Goal: Task Accomplishment & Management: Complete application form

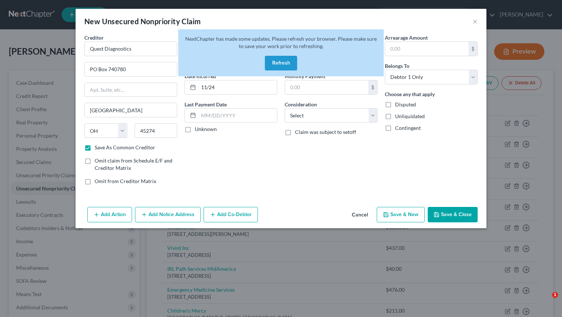
select select "36"
select select "0"
click at [277, 60] on button "Refresh" at bounding box center [281, 63] width 32 height 15
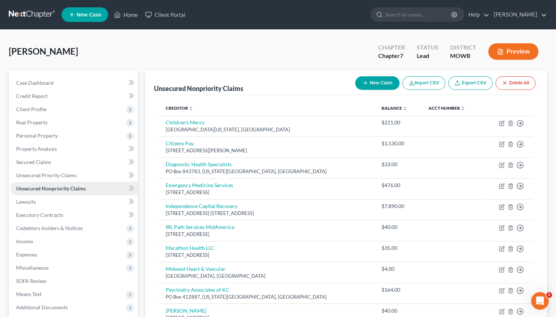
click at [54, 189] on span "Unsecured Nonpriority Claims" at bounding box center [51, 188] width 70 height 6
click at [366, 84] on icon "button" at bounding box center [366, 83] width 6 height 6
select select "0"
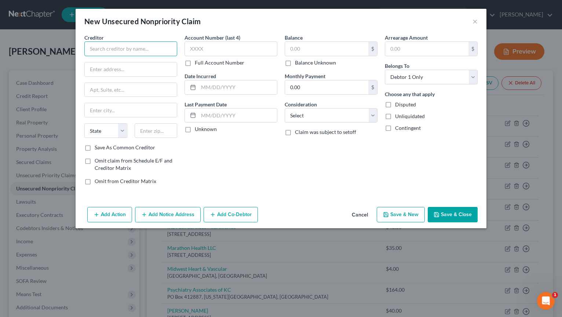
click at [141, 51] on input "text" at bounding box center [130, 48] width 93 height 15
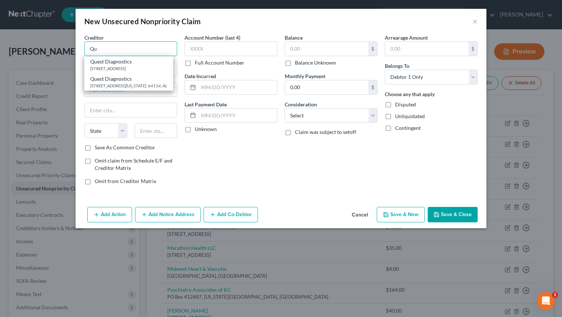
click at [125, 54] on input "Qu" at bounding box center [130, 48] width 93 height 15
click at [118, 62] on div "Quest Diagnostics" at bounding box center [128, 61] width 77 height 7
type input "Quest Diagnostics"
type input "PO Box 825"
type input "[GEOGRAPHIC_DATA]"
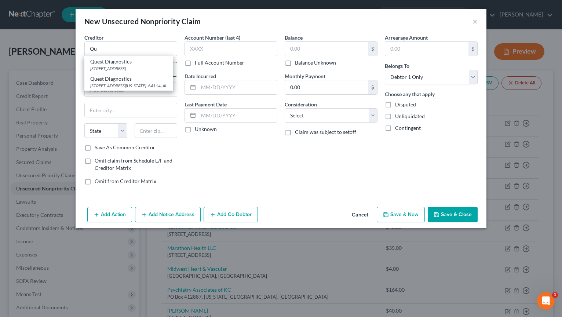
select select "6"
type input "08074"
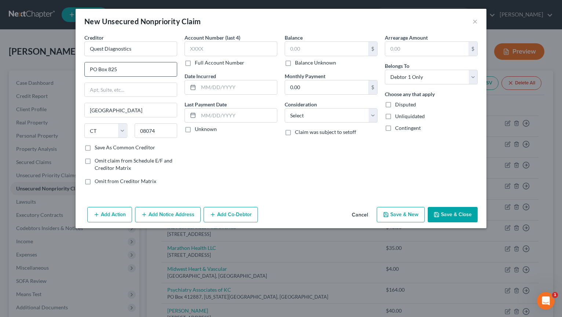
click at [120, 72] on input "PO Box 825" at bounding box center [131, 69] width 92 height 14
type input "P"
type input "PO Box 740780"
drag, startPoint x: 284, startPoint y: 167, endPoint x: 279, endPoint y: 165, distance: 4.6
click at [280, 166] on div "Creditor * Quest Diagnostics PO Box 740780 [GEOGRAPHIC_DATA] [US_STATE][GEOGRAP…" at bounding box center [281, 112] width 400 height 157
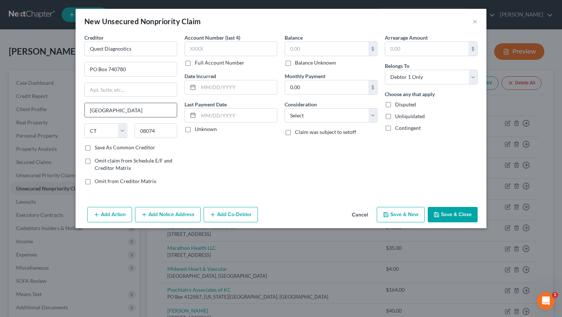
click at [133, 110] on input "[GEOGRAPHIC_DATA]" at bounding box center [131, 110] width 92 height 14
type input "S"
type input "[GEOGRAPHIC_DATA]"
select select "36"
type input "123.00"
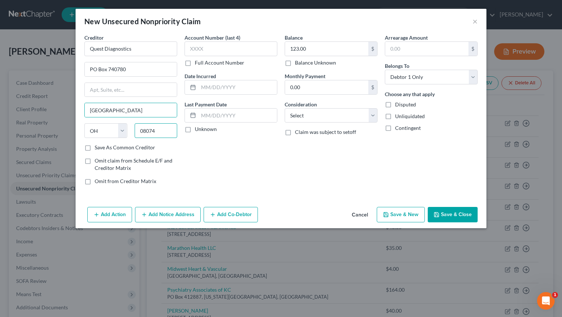
click at [161, 132] on input "08074" at bounding box center [156, 130] width 43 height 15
type input "0"
type input "y"
type input "740780"
click at [211, 89] on input "text" at bounding box center [237, 87] width 78 height 14
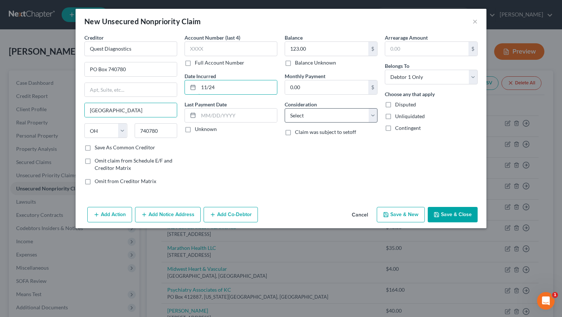
type input "11/24"
click at [374, 115] on select "Select Cable / Satellite Services Collection Agency Credit Card Debt Debt Couns…" at bounding box center [331, 115] width 93 height 15
select select "9"
click at [285, 108] on select "Select Cable / Satellite Services Collection Agency Credit Card Debt Debt Couns…" at bounding box center [331, 115] width 93 height 15
click at [403, 214] on button "Save & New" at bounding box center [401, 214] width 48 height 15
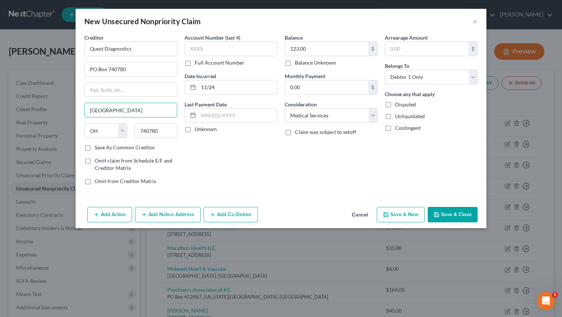
select select "0"
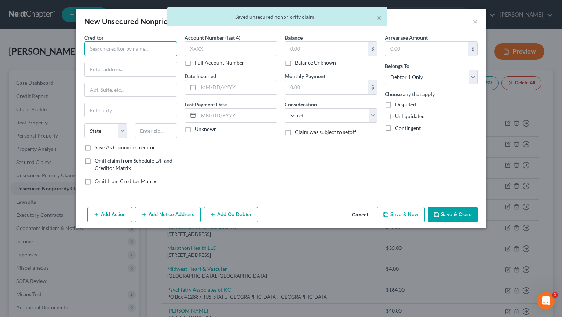
click at [107, 50] on input "text" at bounding box center [130, 48] width 93 height 15
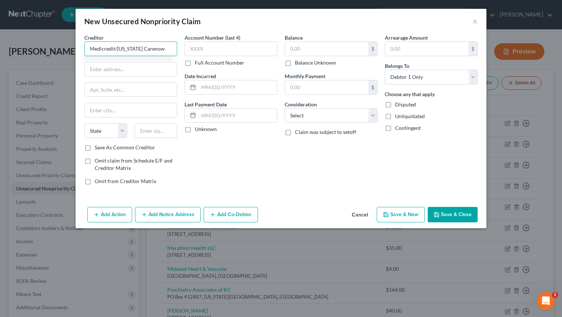
type input "Medicredit/[US_STATE] Carenow"
click at [123, 76] on div "Creditor * Medicredit/[US_STATE] Carenow State [US_STATE] AK AR AZ CA CO [GEOGR…" at bounding box center [130, 89] width 93 height 110
click at [100, 58] on div "Creditor * Medicredit/[US_STATE] Carenow State [US_STATE] AK AR AZ CA CO [GEOGR…" at bounding box center [130, 89] width 93 height 110
click at [101, 65] on input "text" at bounding box center [131, 69] width 92 height 14
type input "PO Box 505600"
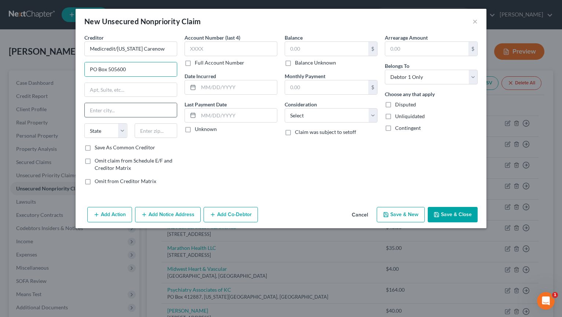
click at [117, 111] on input "text" at bounding box center [131, 110] width 92 height 14
type input "[GEOGRAPHIC_DATA][PERSON_NAME]"
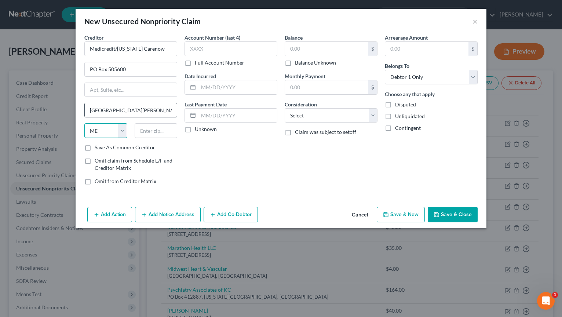
select select "26"
type input "63150"
type input "Saint Louis"
click at [203, 85] on input "text" at bounding box center [237, 87] width 78 height 14
type input "07/23"
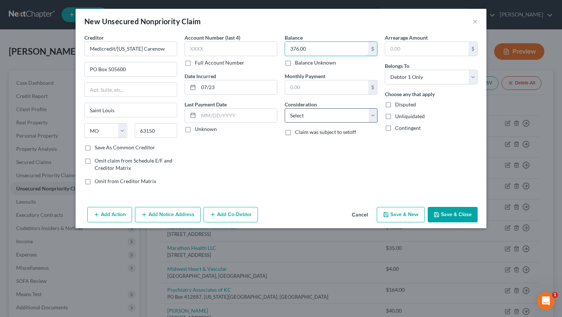
type input "376.00"
click at [373, 115] on select "Select Cable / Satellite Services Collection Agency Credit Card Debt Debt Couns…" at bounding box center [331, 115] width 93 height 15
select select "9"
click at [285, 108] on select "Select Cable / Satellite Services Collection Agency Credit Card Debt Debt Couns…" at bounding box center [331, 115] width 93 height 15
click at [415, 215] on button "Save & New" at bounding box center [401, 214] width 48 height 15
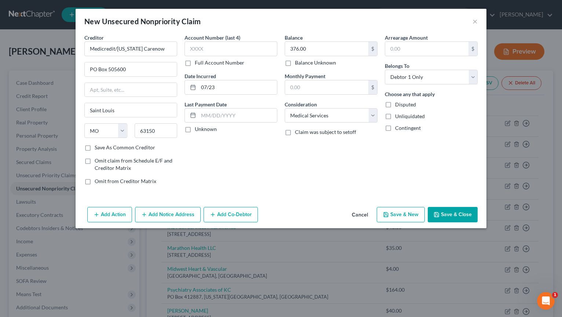
select select "0"
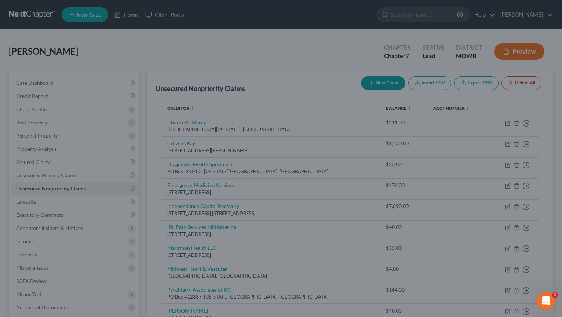
type input "0.00"
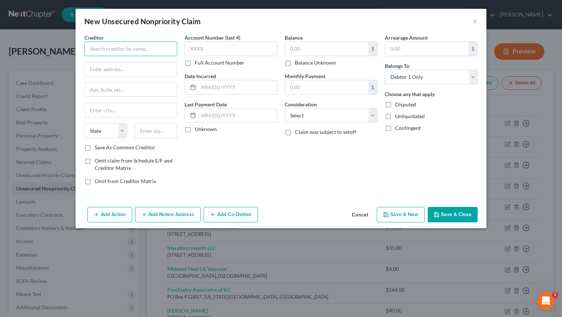
drag, startPoint x: 124, startPoint y: 54, endPoint x: 120, endPoint y: 51, distance: 5.2
click at [122, 52] on input "text" at bounding box center [130, 48] width 93 height 15
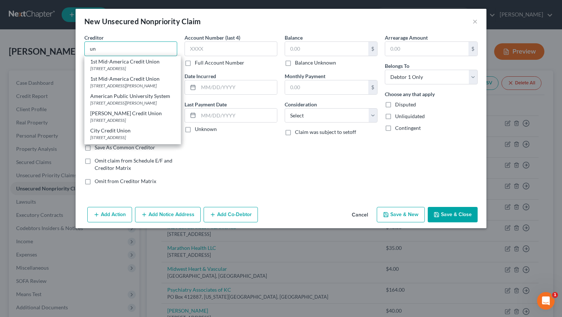
type input "u"
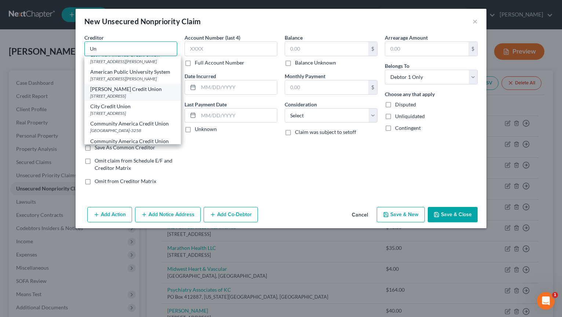
scroll to position [37, 0]
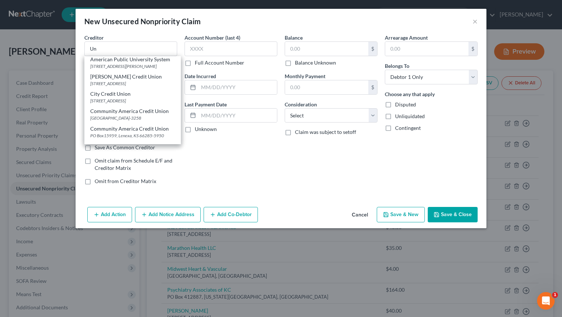
drag, startPoint x: 180, startPoint y: 73, endPoint x: 180, endPoint y: 95, distance: 22.4
click at [180, 95] on div "1st Mid-America Credit Union [STREET_ADDRESS] 1st Mid-America Credit Union [STR…" at bounding box center [132, 100] width 96 height 88
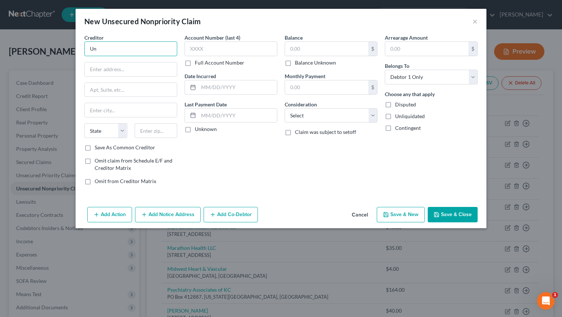
drag, startPoint x: 180, startPoint y: 95, endPoint x: 117, endPoint y: 50, distance: 77.1
click at [117, 50] on input "Un" at bounding box center [130, 48] width 93 height 15
click at [117, 57] on div "Creditor * Un State [US_STATE] AK AR AZ CA CO [GEOGRAPHIC_DATA] DE DC [GEOGRAPH…" at bounding box center [130, 89] width 93 height 110
click at [97, 57] on div "Creditor * Un State [US_STATE] AK AR AZ CA CO [GEOGRAPHIC_DATA] DE DC [GEOGRAPH…" at bounding box center [130, 89] width 93 height 110
click at [97, 45] on input "Un" at bounding box center [130, 48] width 93 height 15
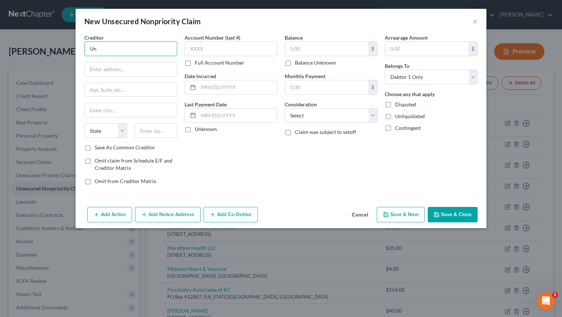
type input "U"
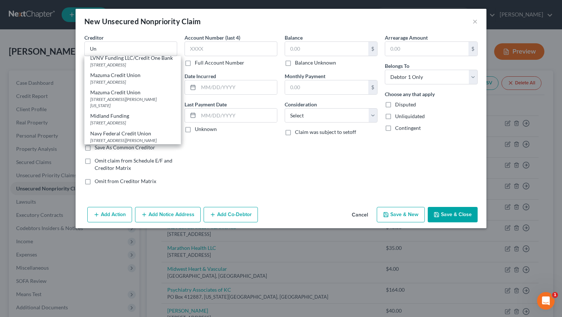
scroll to position [175, 0]
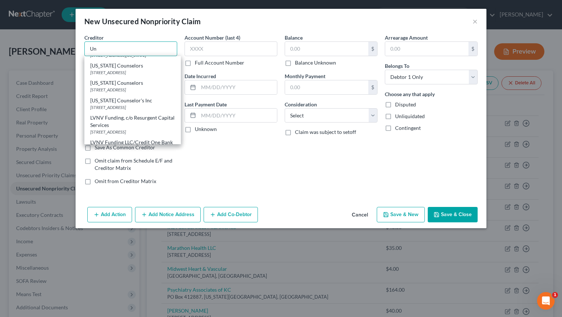
click at [113, 49] on input "Un" at bounding box center [130, 48] width 93 height 15
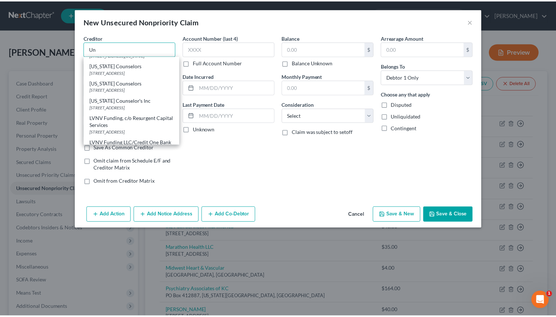
scroll to position [0, 0]
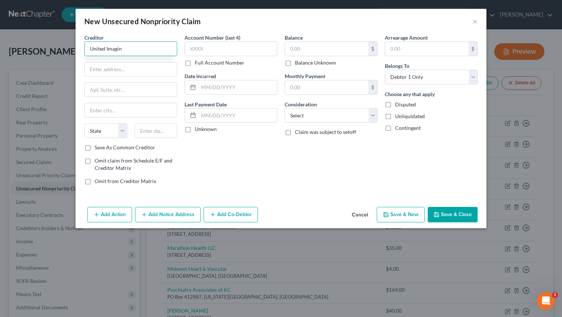
type input "United Imagin"
type input "PO Box 807001"
click at [114, 112] on input "Ka" at bounding box center [131, 110] width 92 height 14
click at [142, 113] on input "Ka" at bounding box center [131, 110] width 92 height 14
type input "[US_STATE][GEOGRAPHIC_DATA]"
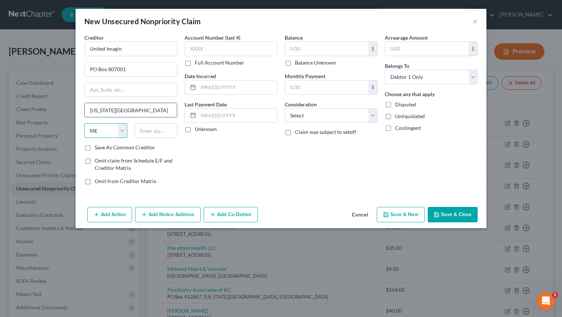
select select "26"
type input "64180"
click at [95, 149] on label "Save As Common Creditor" at bounding box center [125, 147] width 60 height 7
click at [98, 148] on input "Save As Common Creditor" at bounding box center [100, 146] width 5 height 5
checkbox input "true"
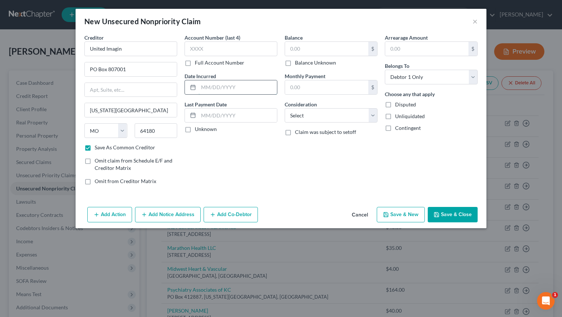
click at [210, 83] on input "text" at bounding box center [237, 87] width 78 height 14
type input "05/25"
click at [309, 45] on input "text" at bounding box center [326, 49] width 83 height 14
click at [135, 47] on input "United Imagin" at bounding box center [130, 48] width 93 height 15
type input "United Imaging"
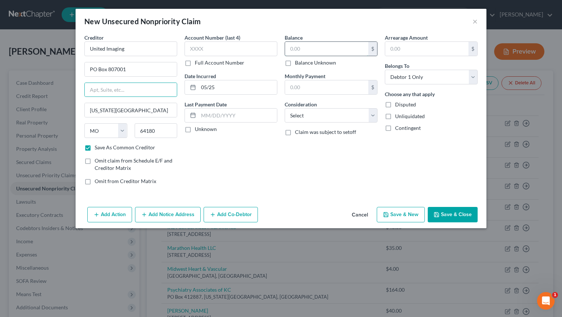
click at [351, 55] on input "text" at bounding box center [326, 49] width 83 height 14
type input "47.00"
click at [370, 117] on select "Select Cable / Satellite Services Collection Agency Credit Card Debt Debt Couns…" at bounding box center [331, 115] width 93 height 15
select select "9"
click at [285, 108] on select "Select Cable / Satellite Services Collection Agency Credit Card Debt Debt Couns…" at bounding box center [331, 115] width 93 height 15
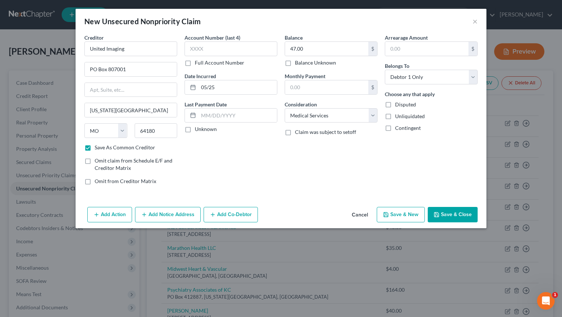
click at [411, 211] on button "Save & New" at bounding box center [401, 214] width 48 height 15
checkbox input "false"
select select "0"
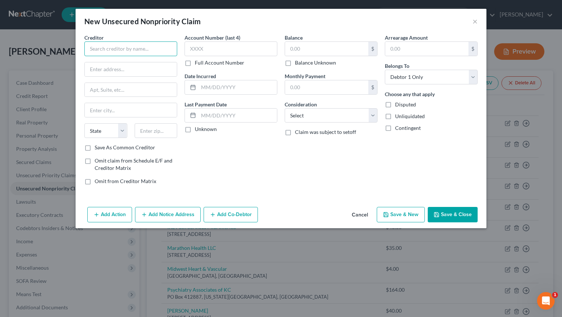
click at [154, 45] on input "text" at bounding box center [130, 48] width 93 height 15
type input "Blossom Medical Group"
type input "PO Box 95472"
type input "South Jordan"
select select "46"
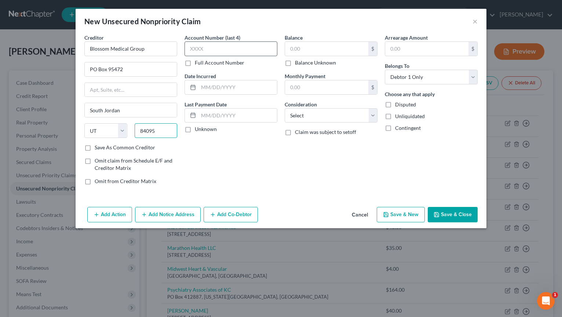
type input "84095"
click at [222, 88] on input "text" at bounding box center [237, 87] width 78 height 14
type input "08/22"
type input "971.00"
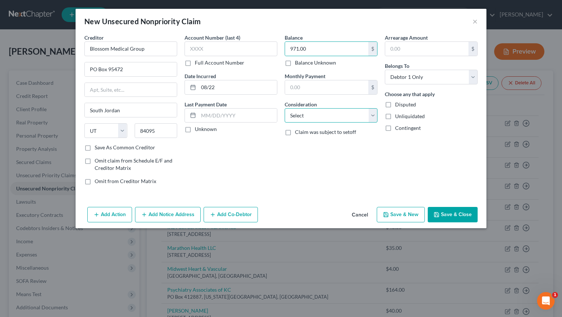
click at [370, 117] on select "Select Cable / Satellite Services Collection Agency Credit Card Debt Debt Couns…" at bounding box center [331, 115] width 93 height 15
select select "9"
click at [285, 108] on select "Select Cable / Satellite Services Collection Agency Credit Card Debt Debt Couns…" at bounding box center [331, 115] width 93 height 15
click at [410, 211] on button "Save & New" at bounding box center [401, 214] width 48 height 15
select select "0"
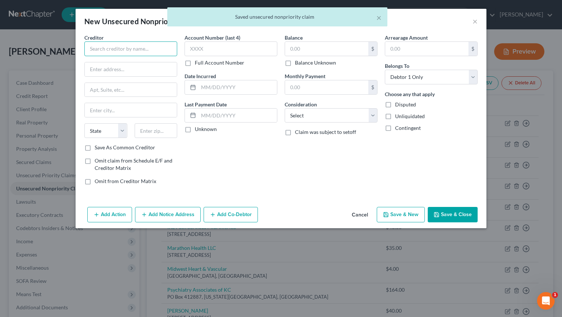
click at [158, 50] on input "text" at bounding box center [130, 48] width 93 height 15
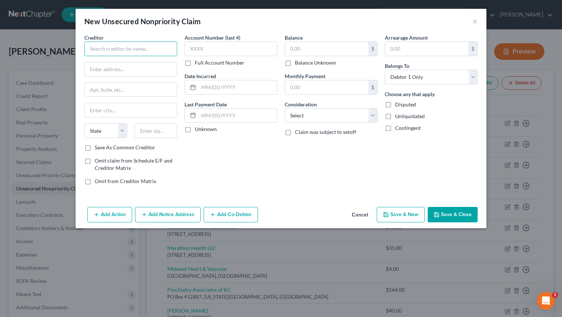
click at [111, 54] on input "text" at bounding box center [130, 48] width 93 height 15
type input "HolidayInnClubVacation"
type input "{"
type input "PO Box 95472"
click at [127, 108] on input "text" at bounding box center [131, 110] width 92 height 14
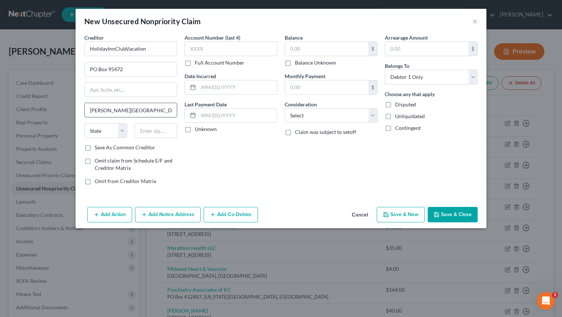
type input "[PERSON_NAME][GEOGRAPHIC_DATA]"
select select "9"
type input "33075"
type input "[GEOGRAPHIC_DATA]"
click at [217, 83] on input "text" at bounding box center [237, 87] width 78 height 14
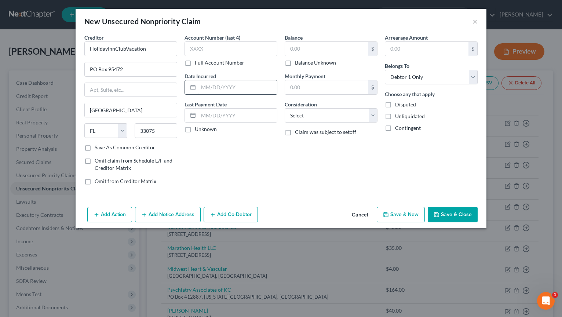
click at [217, 83] on input "text" at bounding box center [237, 87] width 78 height 14
type input "05/25"
type input "1,090.00"
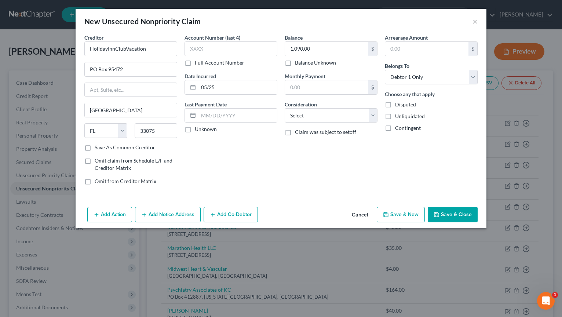
click at [387, 214] on polyline "button" at bounding box center [386, 215] width 3 height 2
select select "0"
type input "0.00"
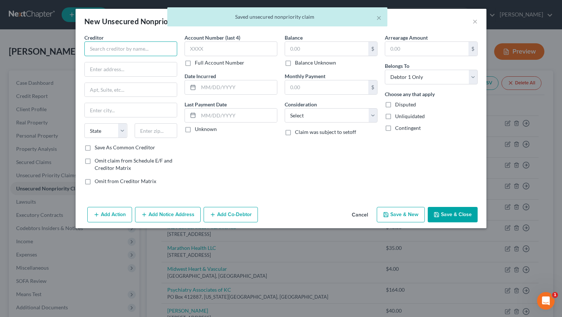
click at [134, 46] on input "text" at bounding box center [130, 48] width 93 height 15
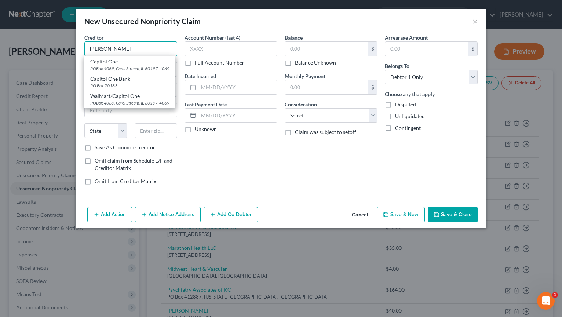
click at [117, 47] on input "[PERSON_NAME]" at bounding box center [130, 48] width 93 height 15
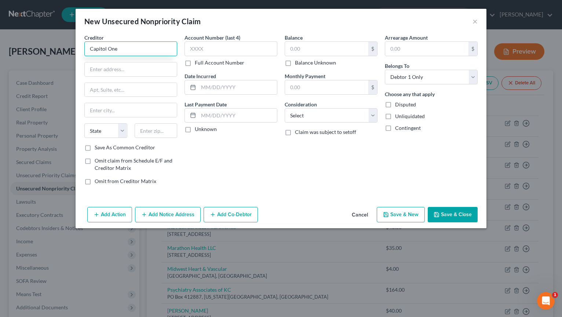
type input "Capitol One"
type input "PO Box 7683"
type input "[GEOGRAPHIC_DATA]"
select select "4"
type input "94120"
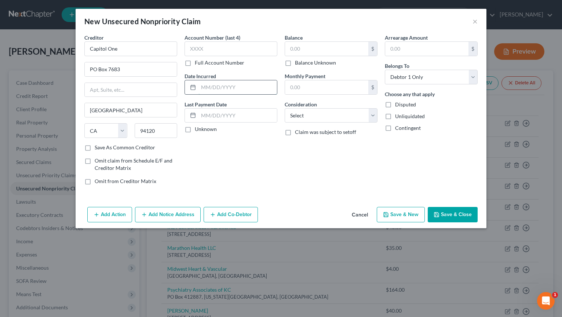
click at [220, 91] on input "text" at bounding box center [237, 87] width 78 height 14
type input "05/25"
type input "4,500.00"
click at [95, 146] on label "Save As Common Creditor" at bounding box center [125, 147] width 60 height 7
click at [98, 146] on input "Save As Common Creditor" at bounding box center [100, 146] width 5 height 5
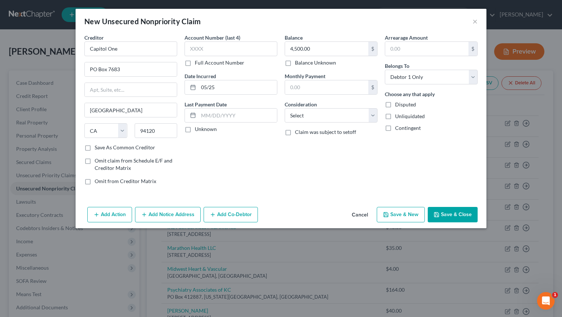
checkbox input "true"
click at [370, 117] on select "Select Cable / Satellite Services Collection Agency Credit Card Debt Debt Couns…" at bounding box center [331, 115] width 93 height 15
select select "2"
click at [285, 108] on select "Select Cable / Satellite Services Collection Agency Credit Card Debt Debt Couns…" at bounding box center [331, 115] width 93 height 15
click at [388, 216] on icon "button" at bounding box center [386, 214] width 4 height 4
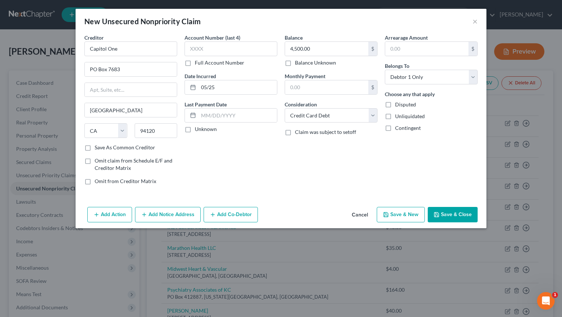
checkbox input "false"
select select "0"
type input "0.00"
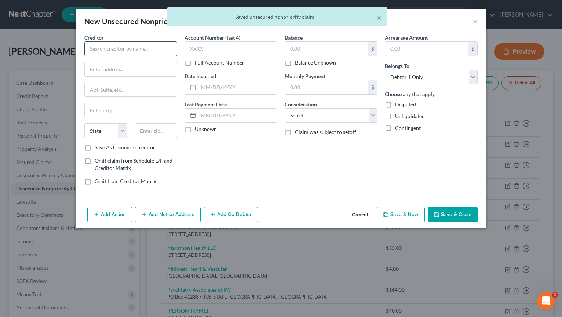
click at [121, 42] on div "Creditor *" at bounding box center [130, 45] width 93 height 22
click at [121, 44] on input "text" at bounding box center [130, 48] width 93 height 15
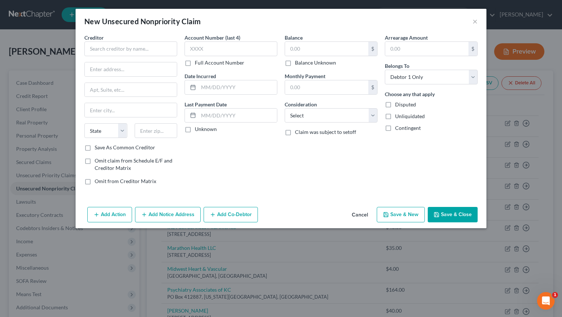
drag, startPoint x: 454, startPoint y: 218, endPoint x: 451, endPoint y: 215, distance: 3.9
click at [452, 217] on button "Save & Close" at bounding box center [453, 214] width 50 height 15
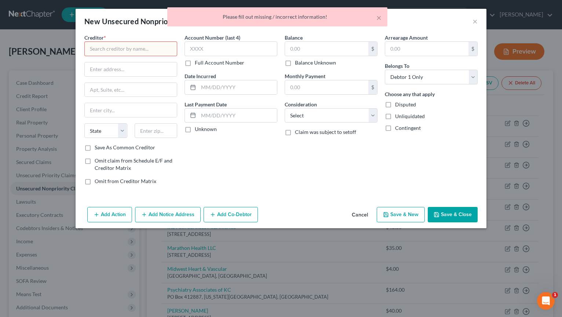
click at [323, 152] on div "Balance $ Balance Unknown Balance Undetermined $ Balance Unknown Monthly Paymen…" at bounding box center [331, 112] width 100 height 157
click at [411, 26] on div "× Please fill out missing / incorrect information!" at bounding box center [277, 18] width 562 height 23
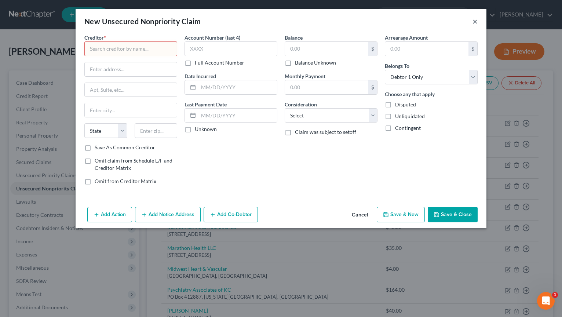
click at [474, 20] on button "×" at bounding box center [474, 21] width 5 height 9
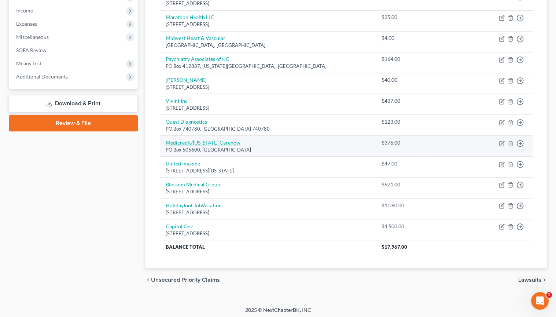
scroll to position [232, 0]
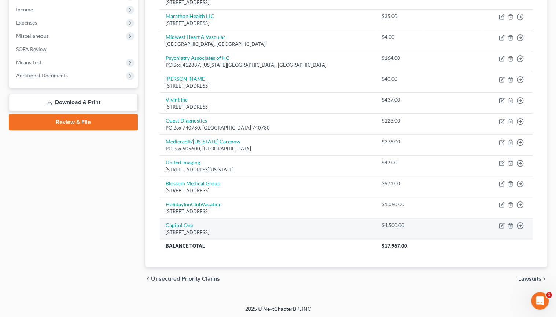
click at [208, 221] on td "Capitol [GEOGRAPHIC_DATA][STREET_ADDRESS]" at bounding box center [268, 228] width 216 height 21
click at [500, 224] on icon "button" at bounding box center [501, 226] width 4 height 4
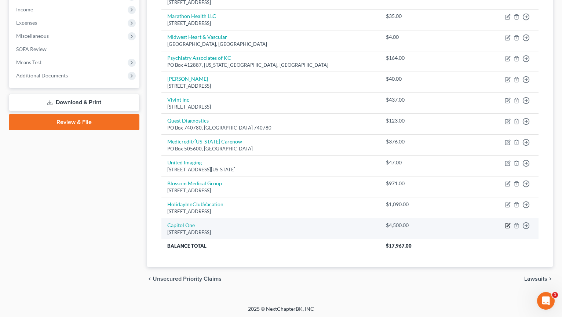
select select "4"
select select "2"
select select "0"
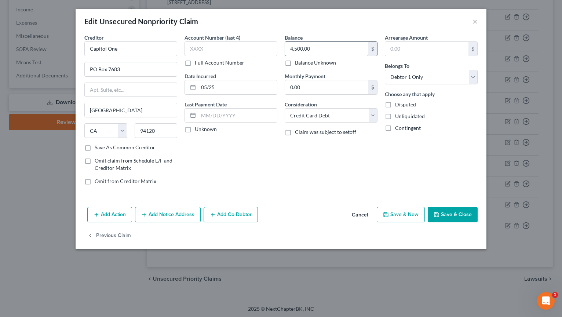
drag, startPoint x: 319, startPoint y: 44, endPoint x: 323, endPoint y: 49, distance: 6.5
click at [320, 45] on input "4,500.00" at bounding box center [326, 49] width 83 height 14
type input "0"
type input "9,100.00"
click at [415, 216] on button "Save & New" at bounding box center [401, 214] width 48 height 15
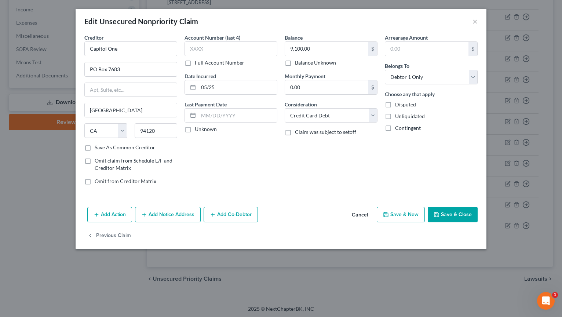
select select "0"
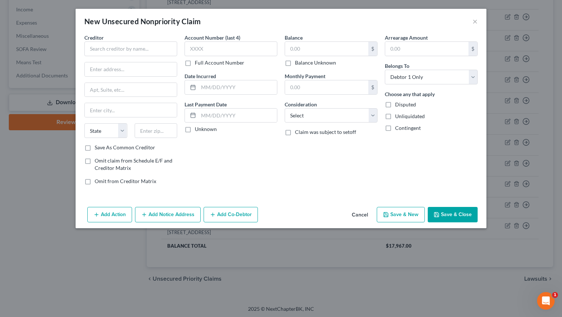
type input "0"
click at [113, 46] on input "text" at bounding box center [130, 48] width 93 height 15
type input "Credit One"
type input "PO Box 98873"
type input "[GEOGRAPHIC_DATA]"
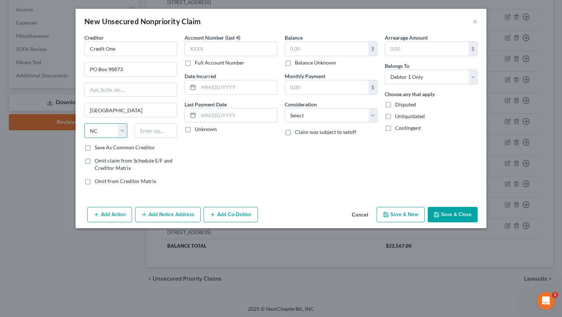
click at [107, 135] on select "State [US_STATE] AK AR AZ CA CO CT DE DC [GEOGRAPHIC_DATA] [GEOGRAPHIC_DATA] GU…" at bounding box center [105, 130] width 43 height 15
click at [107, 131] on select "State [US_STATE] AK AR AZ CA CO CT DE DC [GEOGRAPHIC_DATA] [GEOGRAPHIC_DATA] GU…" at bounding box center [105, 130] width 43 height 15
click at [121, 126] on select "State [US_STATE] AK AR AZ CA CO CT DE DC [GEOGRAPHIC_DATA] [GEOGRAPHIC_DATA] GU…" at bounding box center [105, 130] width 43 height 15
select select "31"
click at [84, 123] on select "State [US_STATE] AK AR AZ CA CO CT DE DC [GEOGRAPHIC_DATA] [GEOGRAPHIC_DATA] GU…" at bounding box center [105, 130] width 43 height 15
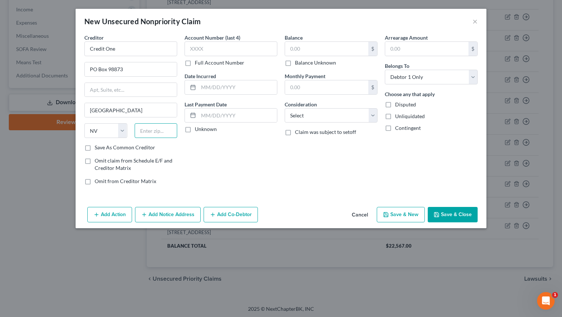
click at [144, 126] on input "text" at bounding box center [156, 130] width 43 height 15
type input "89193"
click at [209, 115] on input "text" at bounding box center [237, 116] width 78 height 14
type input "08/25"
drag, startPoint x: 320, startPoint y: 161, endPoint x: 314, endPoint y: 154, distance: 9.7
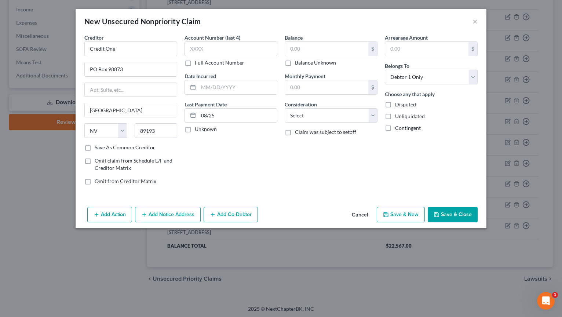
click at [314, 154] on div "Balance $ Balance Unknown Balance Undetermined $ Balance Unknown Monthly Paymen…" at bounding box center [331, 112] width 100 height 157
click at [309, 48] on input "text" at bounding box center [326, 49] width 83 height 14
type input "1,000.00"
click at [371, 117] on select "Select Cable / Satellite Services Collection Agency Credit Card Debt Debt Couns…" at bounding box center [331, 115] width 93 height 15
select select "9"
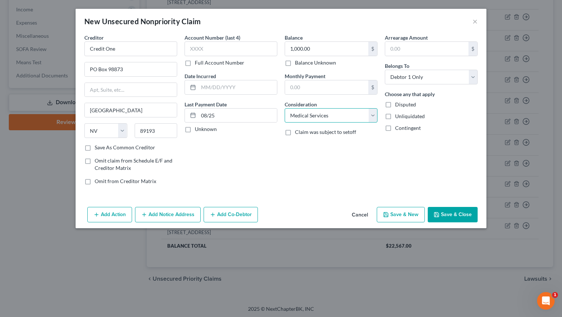
click at [285, 108] on select "Select Cable / Satellite Services Collection Agency Credit Card Debt Debt Couns…" at bounding box center [331, 115] width 93 height 15
click at [393, 216] on button "Save & New" at bounding box center [401, 214] width 48 height 15
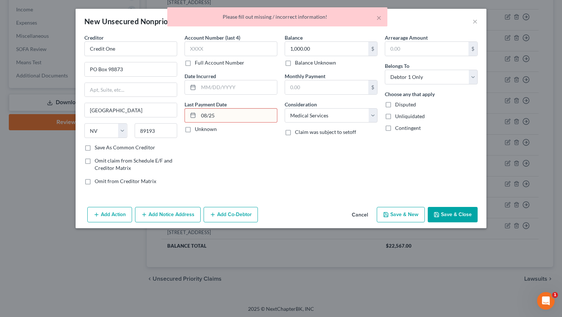
click at [258, 117] on input "08/25" at bounding box center [237, 116] width 78 height 14
type input "0"
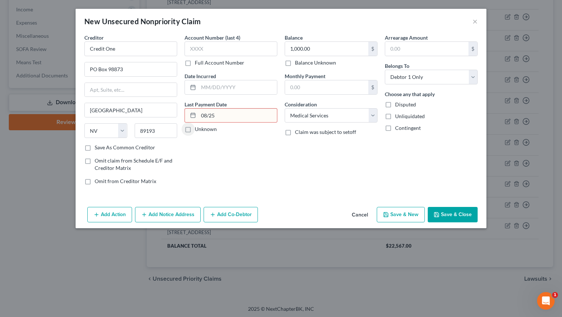
click at [188, 117] on div at bounding box center [192, 116] width 14 height 14
click at [194, 117] on rect at bounding box center [193, 115] width 4 height 4
click at [218, 116] on input "08/25" at bounding box center [237, 116] width 78 height 14
type input "0"
click at [192, 116] on icon at bounding box center [193, 115] width 6 height 6
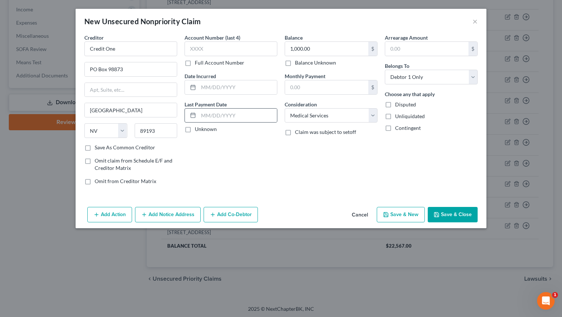
click at [193, 115] on icon at bounding box center [193, 115] width 6 height 6
click at [213, 117] on input "text" at bounding box center [237, 116] width 78 height 14
type input "-"
click at [406, 216] on button "Save & New" at bounding box center [401, 214] width 48 height 15
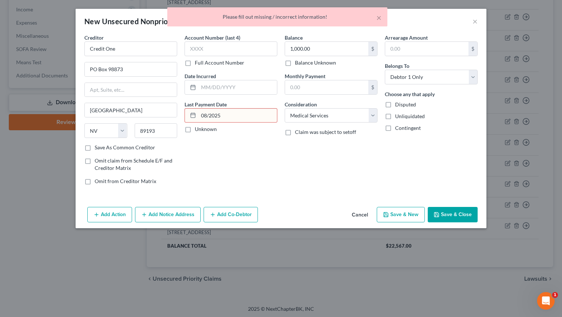
click at [241, 114] on input "08/2025" at bounding box center [237, 116] width 78 height 14
type input "0"
click at [245, 62] on div "Full Account Number" at bounding box center [230, 62] width 93 height 7
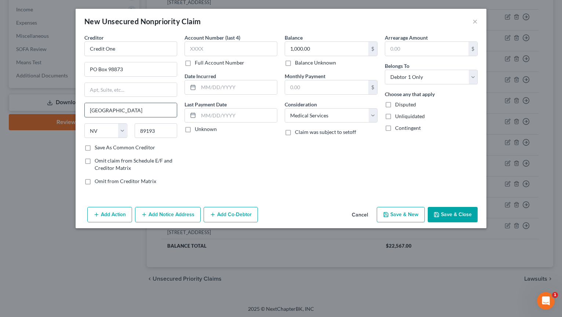
click at [141, 112] on input "[GEOGRAPHIC_DATA]" at bounding box center [131, 110] width 92 height 14
drag, startPoint x: 245, startPoint y: 47, endPoint x: 249, endPoint y: 46, distance: 4.8
click at [245, 48] on input "text" at bounding box center [230, 48] width 93 height 15
type input "p"
type input "[DATE]"
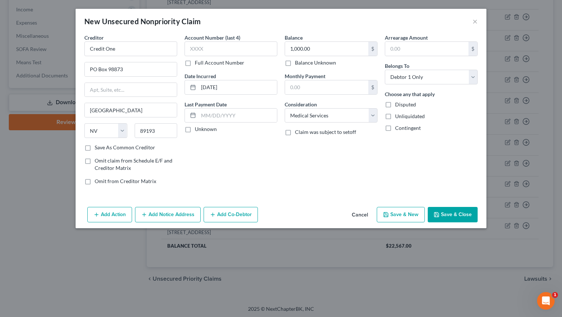
click at [412, 212] on button "Save & New" at bounding box center [401, 214] width 48 height 15
select select "0"
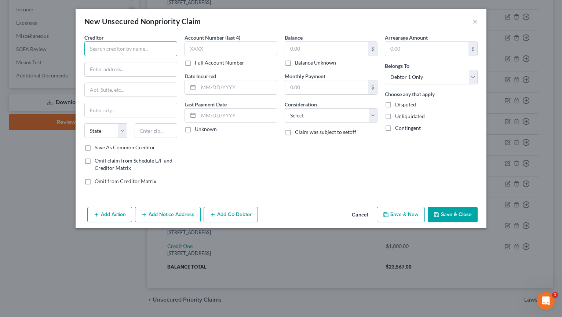
click at [127, 49] on input "text" at bounding box center [130, 48] width 93 height 15
type input "Uplift Inc."
type input "PO Box 52210"
click at [121, 115] on input "text" at bounding box center [131, 110] width 92 height 14
type input "Phoenix"
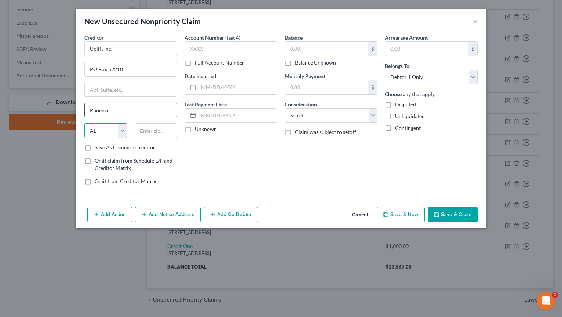
select select "3"
click at [148, 132] on input "text" at bounding box center [156, 130] width 43 height 15
type input "85072"
click at [221, 88] on input "text" at bounding box center [237, 87] width 78 height 14
type input "04/25"
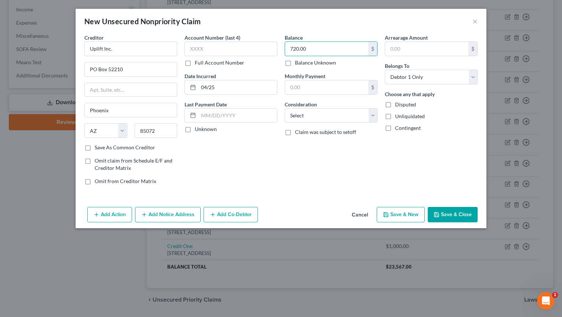
type input "720.00"
click at [390, 216] on button "Save & New" at bounding box center [401, 214] width 48 height 15
select select "0"
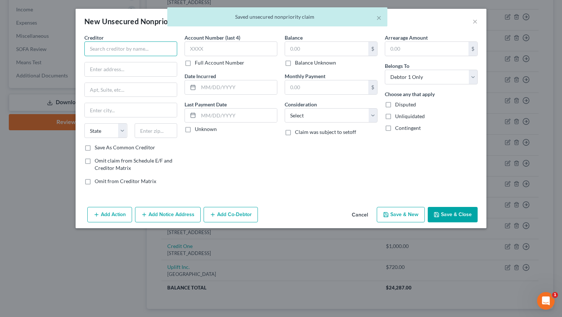
click at [134, 44] on input "text" at bounding box center [130, 48] width 93 height 15
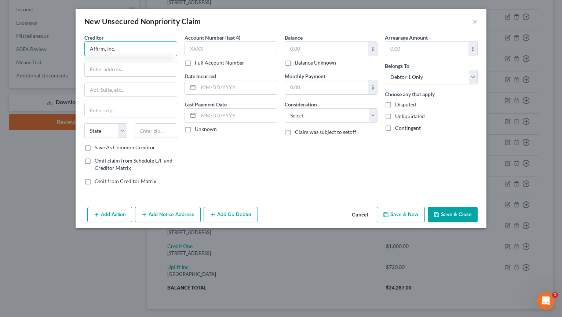
type input "Affirm, Inc."
type input "P"
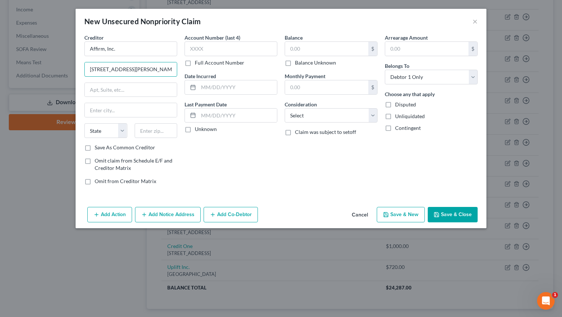
type input "[STREET_ADDRESS][PERSON_NAME]"
type input "Floor 4"
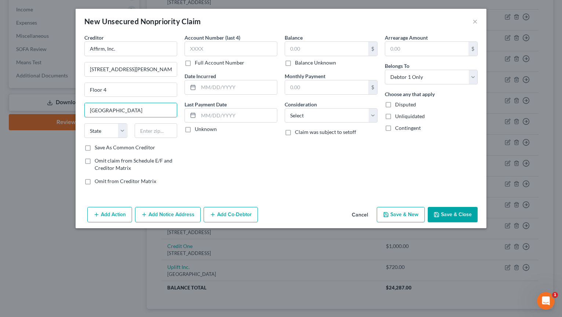
type input "[GEOGRAPHIC_DATA]"
select select "39"
click at [307, 48] on input "text" at bounding box center [326, 49] width 83 height 14
type input "3,048.00"
drag, startPoint x: 240, startPoint y: 80, endPoint x: 234, endPoint y: 82, distance: 6.3
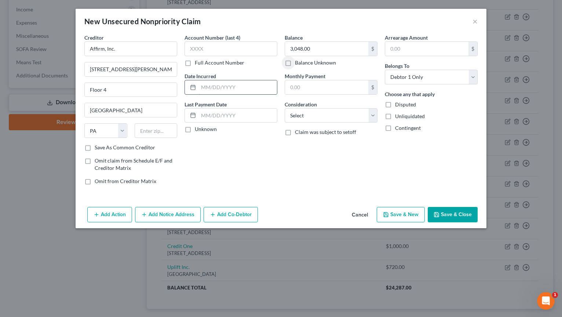
click at [234, 82] on input "text" at bounding box center [237, 87] width 78 height 14
click at [231, 85] on input "text" at bounding box center [237, 87] width 78 height 14
type input "08/25"
click at [399, 213] on button "Save & New" at bounding box center [401, 214] width 48 height 15
select select "0"
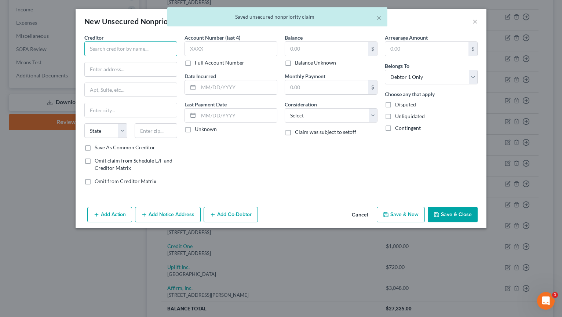
click at [121, 46] on input "text" at bounding box center [130, 48] width 93 height 15
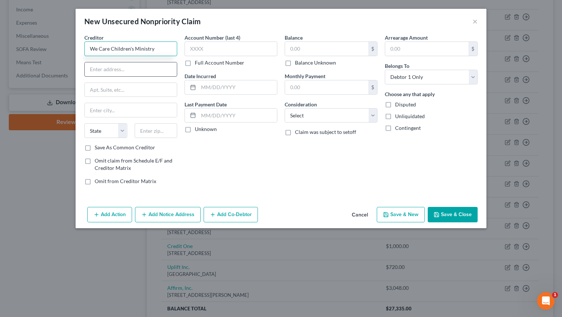
type input "We Care Children's Ministry"
click at [128, 67] on input "text" at bounding box center [131, 69] width 92 height 14
type input "[STREET_ADDRESS]"
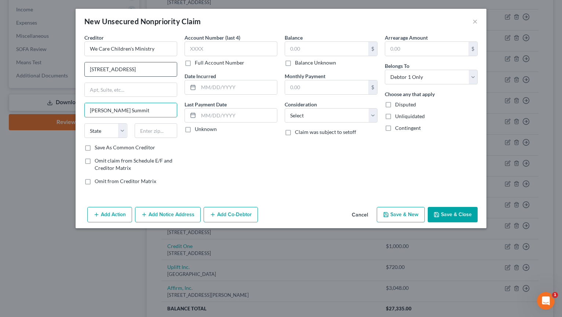
type input "[PERSON_NAME] Summit"
select select "26"
type input "0"
type input "64064"
type input "Lees Summit"
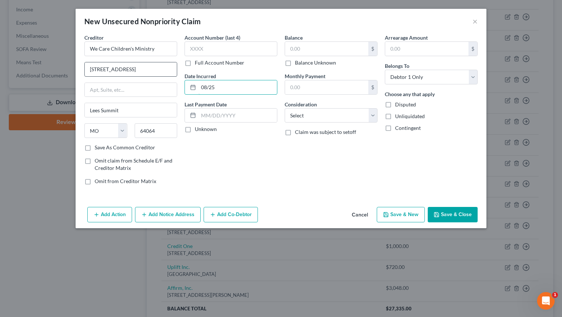
type input "08/25"
drag, startPoint x: 121, startPoint y: 76, endPoint x: 359, endPoint y: 47, distance: 240.0
click at [121, 76] on div "[STREET_ADDRESS]" at bounding box center [130, 69] width 93 height 15
click at [355, 45] on input "text" at bounding box center [326, 49] width 83 height 14
type input "1,951.00"
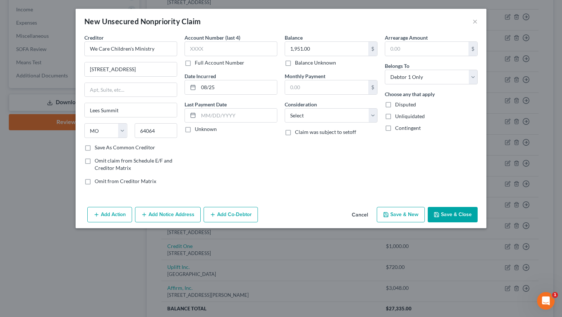
click at [407, 218] on button "Save & New" at bounding box center [401, 214] width 48 height 15
select select "0"
click at [475, 19] on button "×" at bounding box center [474, 21] width 5 height 9
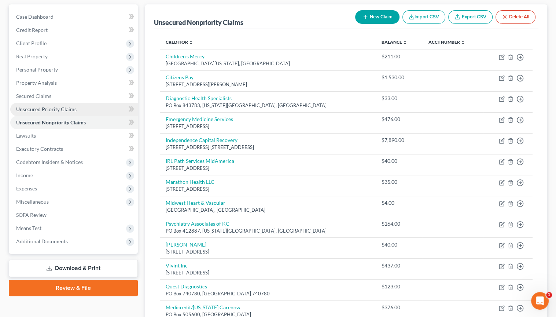
scroll to position [48, 0]
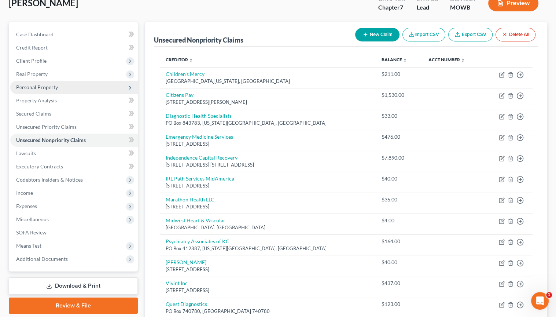
click at [56, 87] on span "Personal Property" at bounding box center [37, 87] width 42 height 6
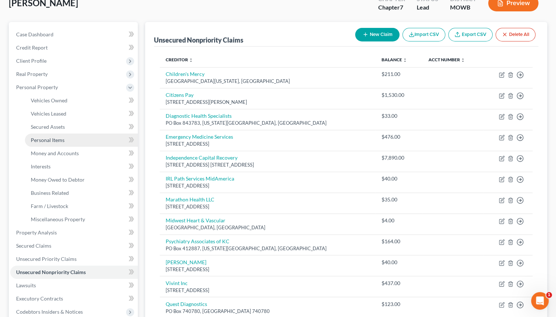
click at [63, 139] on span "Personal Items" at bounding box center [48, 140] width 34 height 6
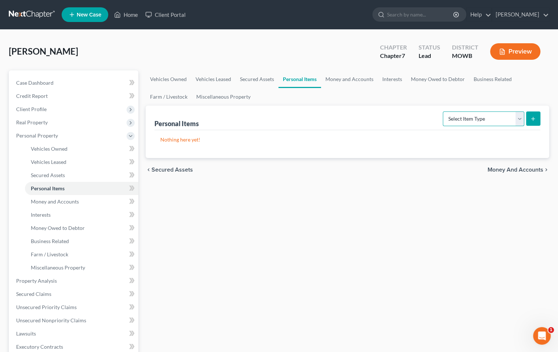
click at [517, 119] on select "Select Item Type Clothing Collectibles Of Value Electronics Firearms Household …" at bounding box center [483, 118] width 81 height 15
select select "household_goods"
click at [443, 111] on select "Select Item Type Clothing Collectibles Of Value Electronics Firearms Household …" at bounding box center [483, 118] width 81 height 15
click at [533, 119] on line "submit" at bounding box center [533, 118] width 0 height 3
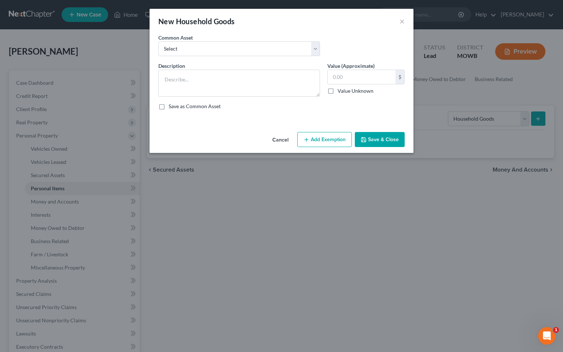
drag, startPoint x: 256, startPoint y: 39, endPoint x: 257, endPoint y: 46, distance: 7.4
click at [256, 39] on div "Common Asset Select living room and bedroom furniture, tables, chairs, etc livi…" at bounding box center [239, 45] width 169 height 22
click at [257, 51] on select "Select living room and bedroom furniture, tables, chairs, etc living room and b…" at bounding box center [239, 48] width 162 height 15
select select "0"
click at [158, 41] on select "Select living room and bedroom furniture, tables, chairs, etc living room and b…" at bounding box center [239, 48] width 162 height 15
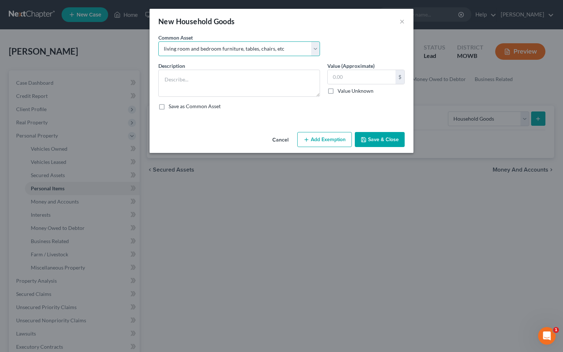
type textarea "living room and bedroom furniture, tables, chairs, etc"
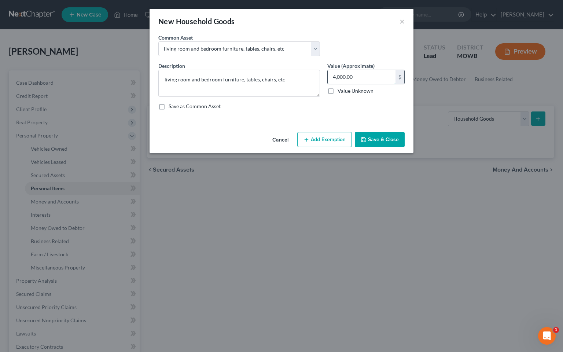
click at [364, 77] on input "4,000.00" at bounding box center [362, 77] width 68 height 14
type input "0"
type input "1,500.00"
click at [320, 141] on button "Add Exemption" at bounding box center [324, 139] width 55 height 15
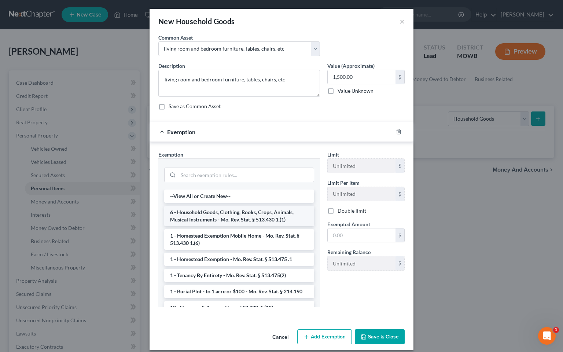
click at [241, 218] on li "6 - Household Goods, Clothing, Books, Crops, Animals, Musical Instruments - Mo.…" at bounding box center [239, 216] width 150 height 21
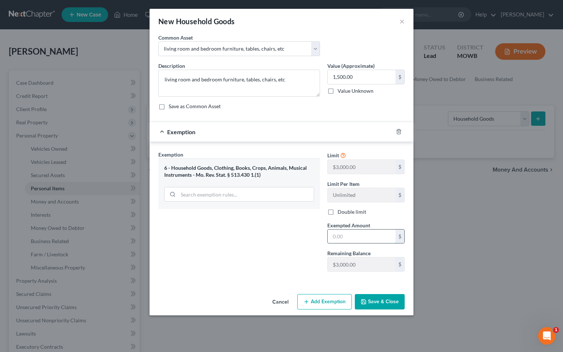
click at [374, 235] on input "text" at bounding box center [362, 237] width 68 height 14
type input "1,500.00"
click at [363, 301] on icon "button" at bounding box center [364, 302] width 6 height 6
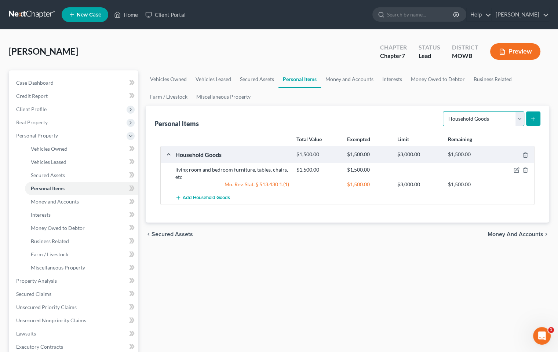
click at [516, 118] on select "Select Item Type Clothing Collectibles Of Value Electronics Firearms Household …" at bounding box center [483, 118] width 81 height 15
select select "clothing"
click at [443, 111] on select "Select Item Type Clothing Collectibles Of Value Electronics Firearms Household …" at bounding box center [483, 118] width 81 height 15
click at [534, 120] on icon "submit" at bounding box center [533, 119] width 6 height 6
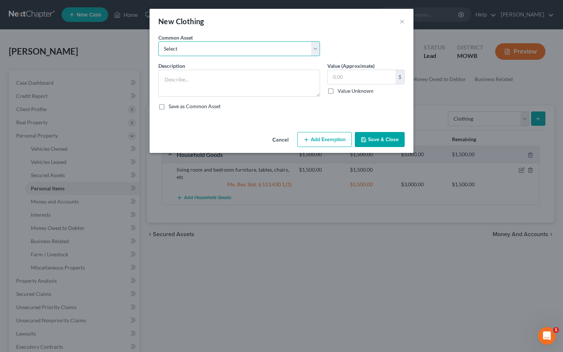
click at [227, 47] on select "Select clothing" at bounding box center [239, 48] width 162 height 15
select select "0"
click at [158, 41] on select "Select clothing" at bounding box center [239, 48] width 162 height 15
type textarea "clothing"
type input "300.00"
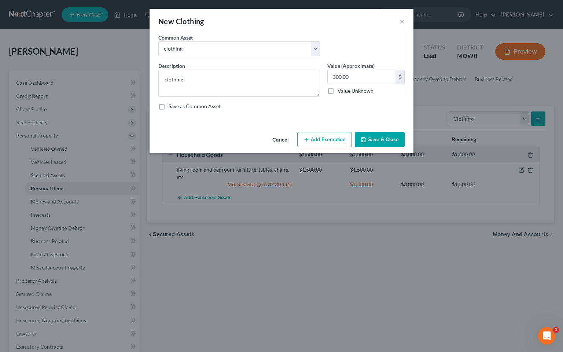
drag, startPoint x: 320, startPoint y: 139, endPoint x: 318, endPoint y: 144, distance: 5.1
click at [318, 144] on button "Add Exemption" at bounding box center [324, 139] width 55 height 15
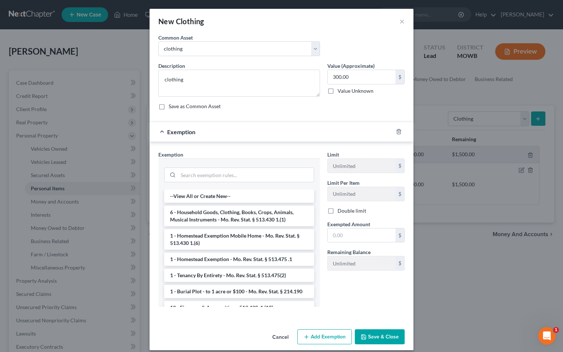
click at [236, 217] on li "6 - Household Goods, Clothing, Books, Crops, Animals, Musical Instruments - Mo.…" at bounding box center [239, 216] width 150 height 21
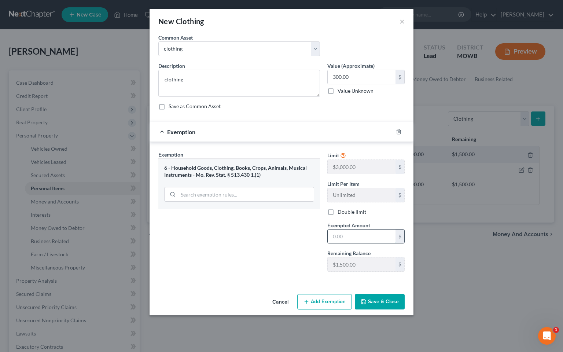
drag, startPoint x: 355, startPoint y: 234, endPoint x: 354, endPoint y: 230, distance: 3.7
click at [354, 232] on input "text" at bounding box center [362, 237] width 68 height 14
type input "300.00"
click at [367, 299] on button "Save & Close" at bounding box center [380, 301] width 50 height 15
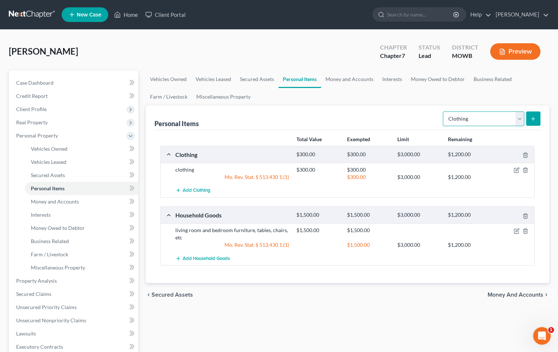
click at [517, 116] on select "Select Item Type Clothing Collectibles Of Value Electronics Firearms Household …" at bounding box center [483, 118] width 81 height 15
select select "electronics"
click at [443, 111] on select "Select Item Type Clothing Collectibles Of Value Electronics Firearms Household …" at bounding box center [483, 118] width 81 height 15
click at [528, 117] on button "submit" at bounding box center [533, 118] width 14 height 14
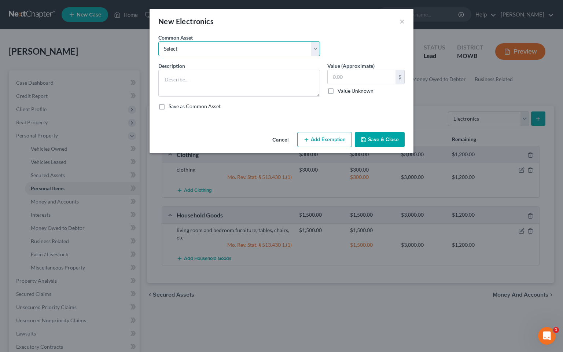
click at [272, 48] on select "Select TV, stereo, radio, cell phone, etc. TV, stereo, radio, cell phone, etc. …" at bounding box center [239, 48] width 162 height 15
select select "0"
click at [158, 41] on select "Select TV, stereo, radio, cell phone, etc. TV, stereo, radio, cell phone, etc. …" at bounding box center [239, 48] width 162 height 15
type textarea "TV, stereo, radio, cell phone, etc."
type input "1,500.00"
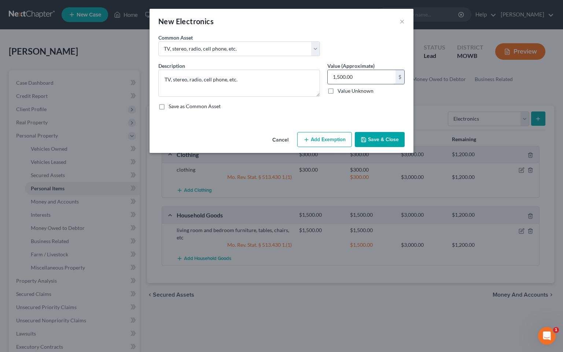
click at [362, 81] on input "1,500.00" at bounding box center [362, 77] width 68 height 14
type input "1"
type input "850.00"
click at [333, 142] on button "Add Exemption" at bounding box center [324, 139] width 55 height 15
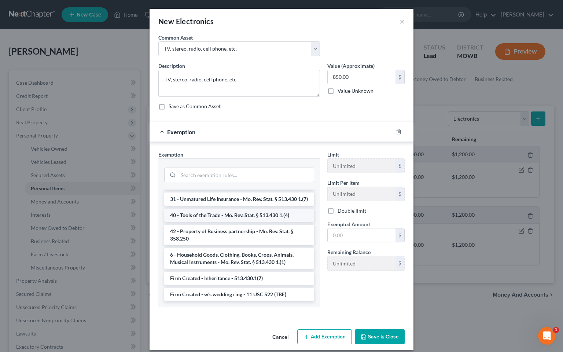
scroll to position [780, 0]
click at [232, 254] on li "6 - Household Goods, Clothing, Books, Crops, Animals, Musical Instruments - Mo.…" at bounding box center [239, 258] width 150 height 21
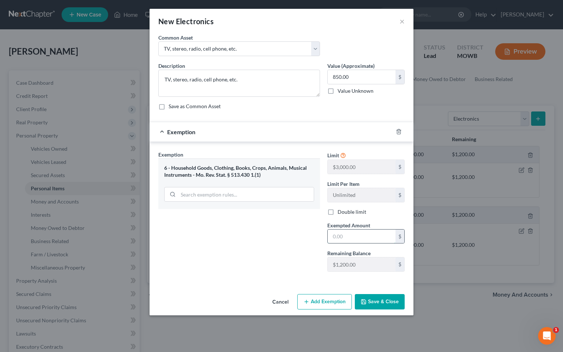
click at [358, 233] on input "text" at bounding box center [362, 237] width 68 height 14
type input "850.00"
click at [378, 301] on button "Save & Close" at bounding box center [380, 301] width 50 height 15
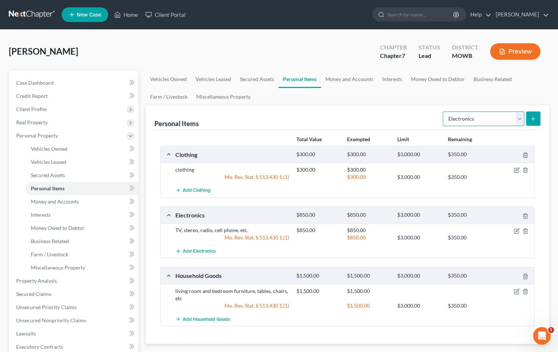
click at [518, 119] on select "Select Item Type Clothing Collectibles Of Value Electronics Firearms Household …" at bounding box center [483, 118] width 81 height 15
select select "jewelry"
click at [443, 111] on select "Select Item Type Clothing Collectibles Of Value Electronics Firearms Household …" at bounding box center [483, 118] width 81 height 15
click at [532, 117] on icon "submit" at bounding box center [533, 119] width 6 height 6
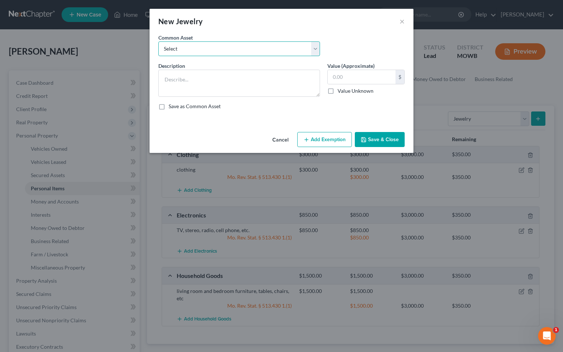
click at [258, 51] on select "Select Misc. personal jewelry engagement ring" at bounding box center [239, 48] width 162 height 15
select select "0"
click at [158, 41] on select "Select Misc. personal jewelry engagement ring" at bounding box center [239, 48] width 162 height 15
type textarea "Misc. personal jewelry"
click at [363, 77] on input "500.00" at bounding box center [362, 77] width 68 height 14
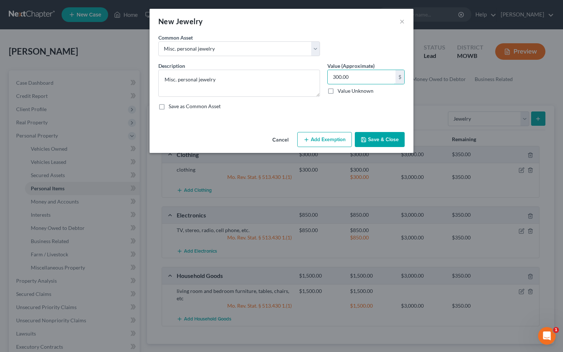
type input "300.00"
click at [317, 136] on button "Add Exemption" at bounding box center [324, 139] width 55 height 15
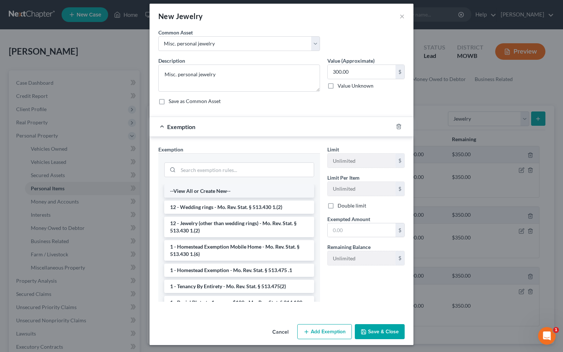
scroll to position [6, 0]
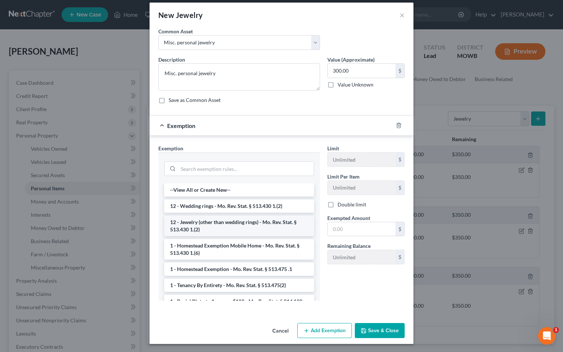
click at [243, 229] on li "12 - Jewelry (other than wedding rings) - Mo. Rev. Stat. § 513.430 1.(2)" at bounding box center [239, 226] width 150 height 21
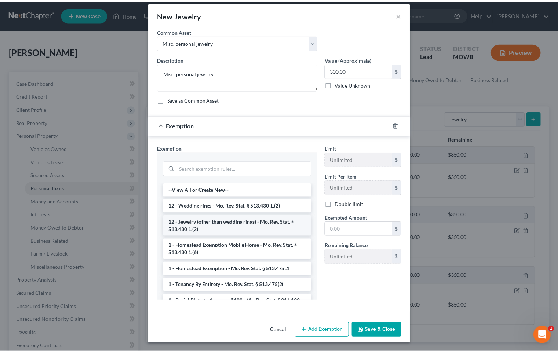
scroll to position [0, 0]
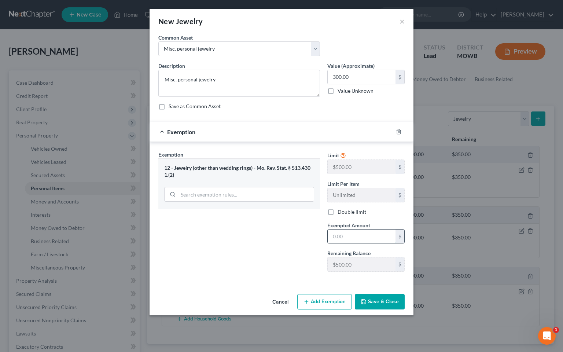
click at [359, 235] on input "text" at bounding box center [362, 237] width 68 height 14
type input "300.00"
click at [374, 304] on button "Save & Close" at bounding box center [380, 301] width 50 height 15
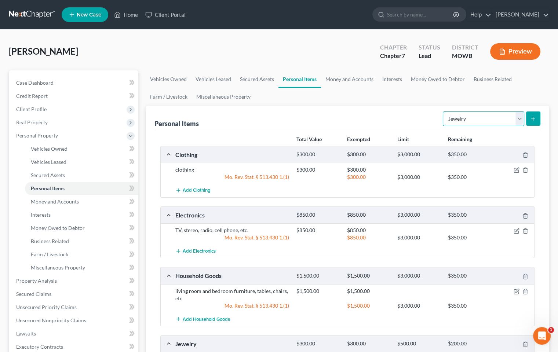
click at [518, 116] on select "Select Item Type Clothing Collectibles Of Value Electronics Firearms Household …" at bounding box center [483, 118] width 81 height 15
click at [489, 92] on ul "Vehicles Owned Vehicles Leased Secured Assets Personal Items Money and Accounts…" at bounding box center [347, 87] width 403 height 35
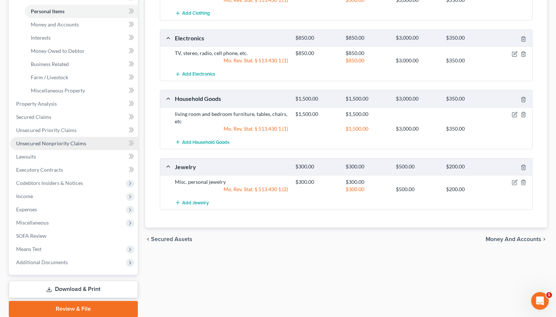
scroll to position [204, 0]
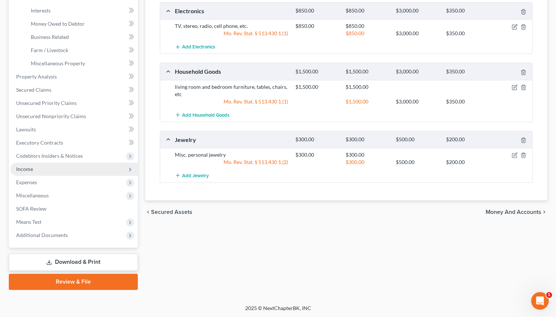
click at [48, 168] on span "Income" at bounding box center [74, 168] width 128 height 13
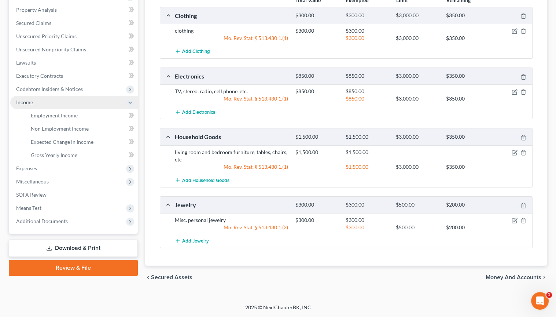
scroll to position [137, 0]
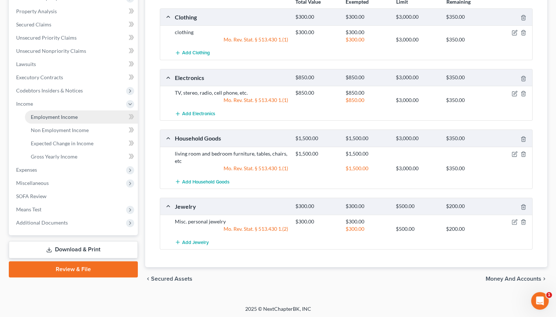
click at [40, 114] on span "Employment Income" at bounding box center [54, 117] width 47 height 6
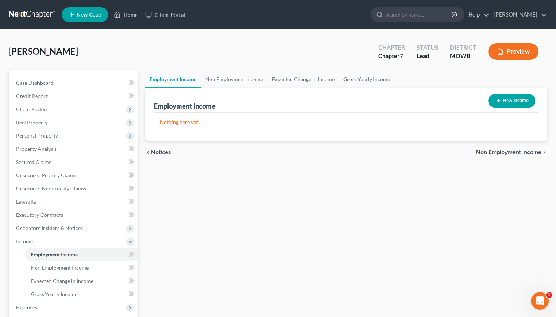
click at [493, 99] on button "New Income" at bounding box center [511, 101] width 47 height 14
select select "0"
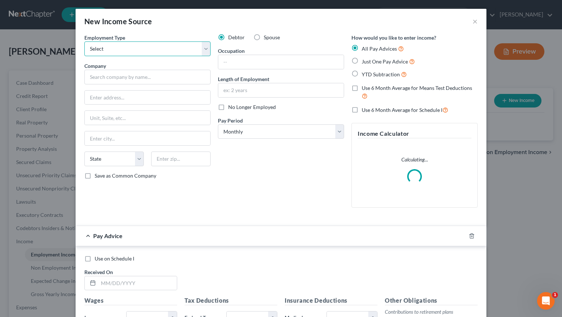
click at [120, 44] on select "Select Full or [DEMOGRAPHIC_DATA] Employment Self Employment" at bounding box center [147, 48] width 126 height 15
select select "0"
click at [84, 41] on select "Select Full or [DEMOGRAPHIC_DATA] Employment Self Employment" at bounding box center [147, 48] width 126 height 15
click at [140, 75] on input "text" at bounding box center [147, 77] width 126 height 15
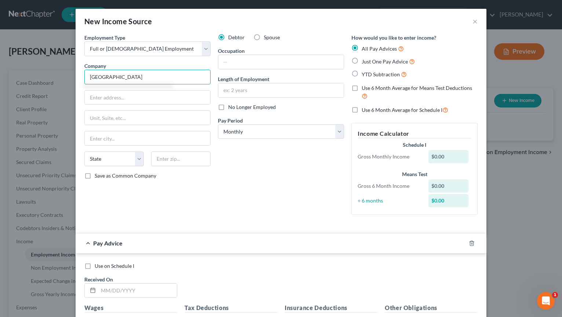
type input "[GEOGRAPHIC_DATA]"
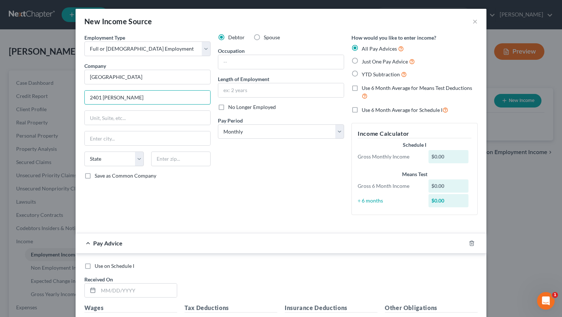
type input "2401 [PERSON_NAME]"
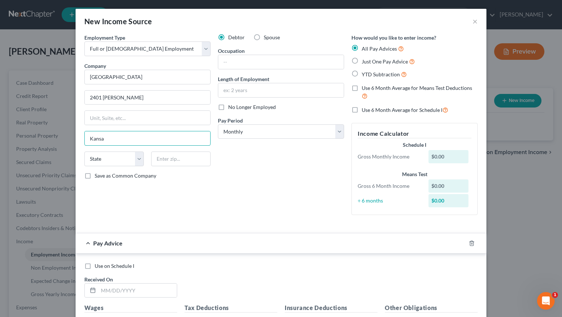
type input "[US_STATE][GEOGRAPHIC_DATA]"
select select "26"
type input "64108"
click at [249, 61] on input "text" at bounding box center [280, 62] width 125 height 14
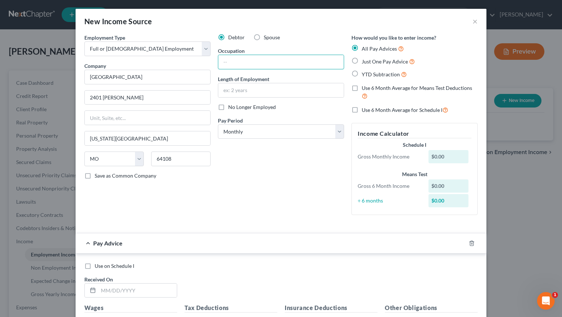
type input "customer service"
click at [362, 59] on label "Just One Pay Advice" at bounding box center [388, 61] width 53 height 8
click at [364, 59] on input "Just One Pay Advice" at bounding box center [366, 59] width 5 height 5
radio input "true"
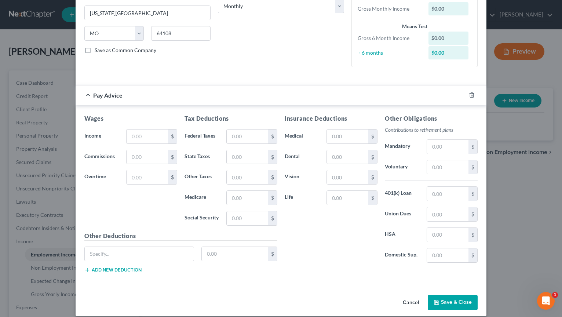
scroll to position [132, 0]
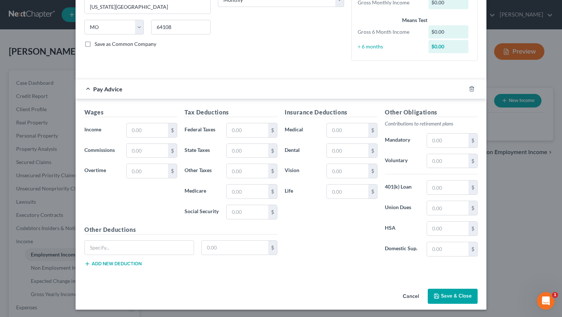
click at [84, 86] on div "Pay Advice" at bounding box center [271, 88] width 390 height 19
click at [153, 130] on input "text" at bounding box center [146, 130] width 41 height 14
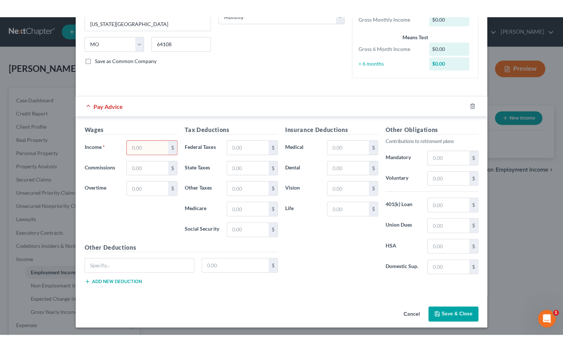
scroll to position [118, 0]
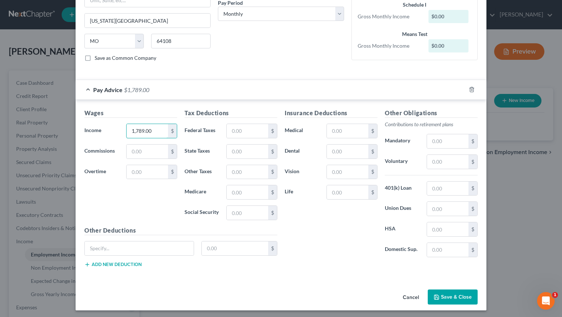
type input "1,789.00"
type input "6"
type input "45.00"
type input "16.00"
type input "25.00"
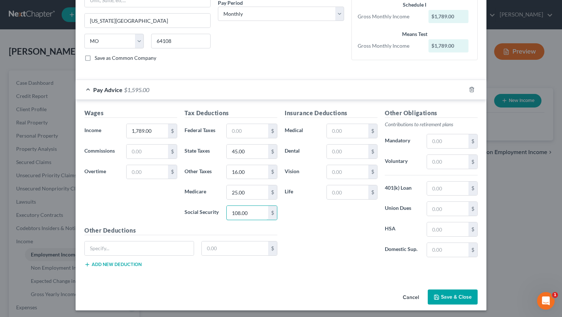
type input "108.00"
click at [350, 149] on input "text" at bounding box center [347, 151] width 41 height 14
click at [345, 148] on input "12.0" at bounding box center [347, 151] width 41 height 14
type input "12.00"
click at [341, 170] on input "text" at bounding box center [347, 172] width 41 height 14
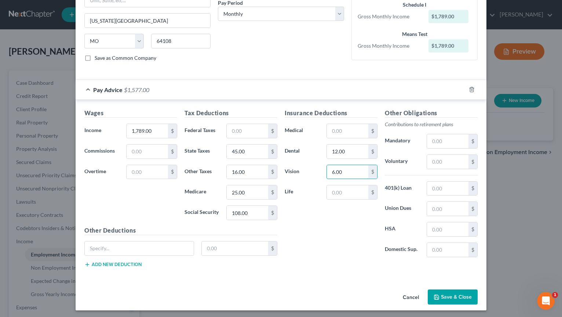
type input "6.00"
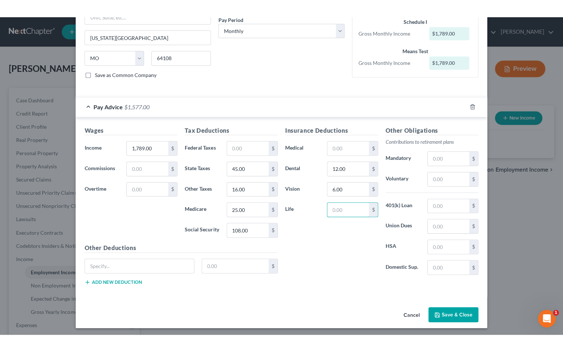
scroll to position [82, 0]
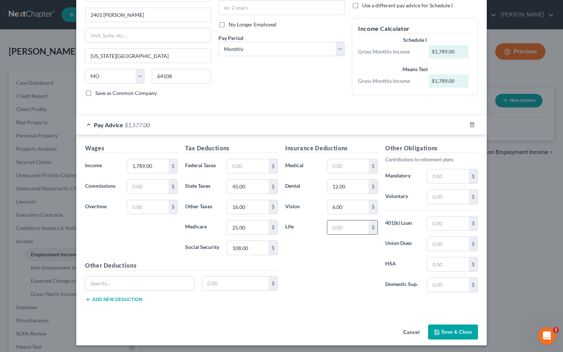
click at [343, 226] on input "text" at bounding box center [347, 227] width 41 height 14
type input "2.00"
click at [115, 284] on input "text" at bounding box center [139, 283] width 109 height 14
click at [91, 286] on input "text" at bounding box center [139, 283] width 109 height 14
click at [136, 279] on input "text" at bounding box center [139, 283] width 109 height 14
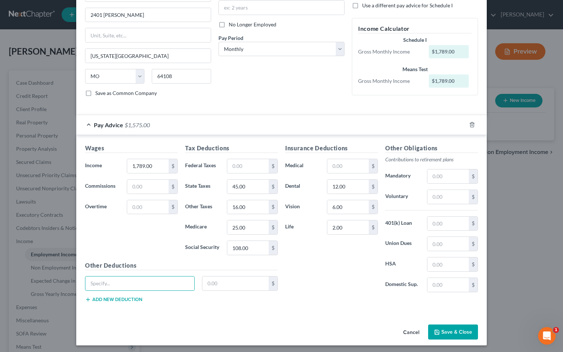
click at [347, 285] on div "Insurance Deductions Medical $ Dental 12.00 $ Vision 6.00 $ Life 2.00 $" at bounding box center [332, 221] width 100 height 154
click at [121, 282] on input "text" at bounding box center [139, 283] width 109 height 14
type input "legal insurance"
type input "11.00"
click at [448, 316] on button "Save & Close" at bounding box center [453, 331] width 50 height 15
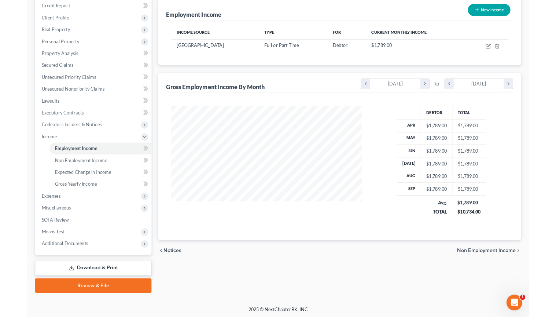
scroll to position [90, 0]
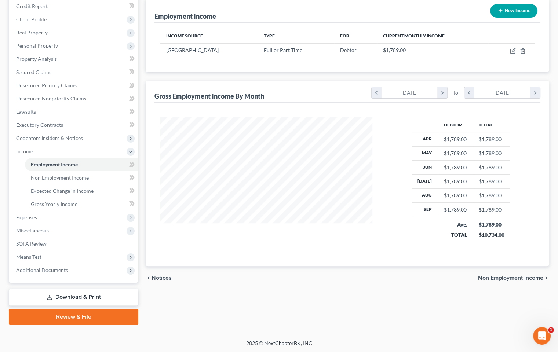
click at [113, 316] on div "2025 © NextChapterBK, INC" at bounding box center [279, 346] width 418 height 13
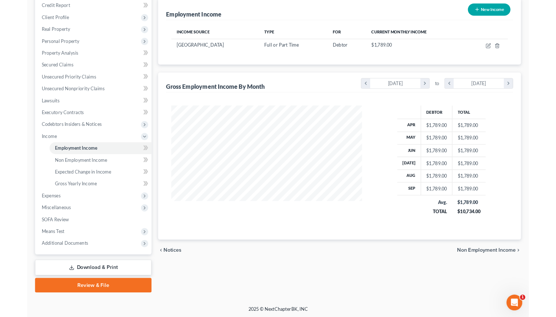
scroll to position [366509, 366414]
